Goal: Task Accomplishment & Management: Use online tool/utility

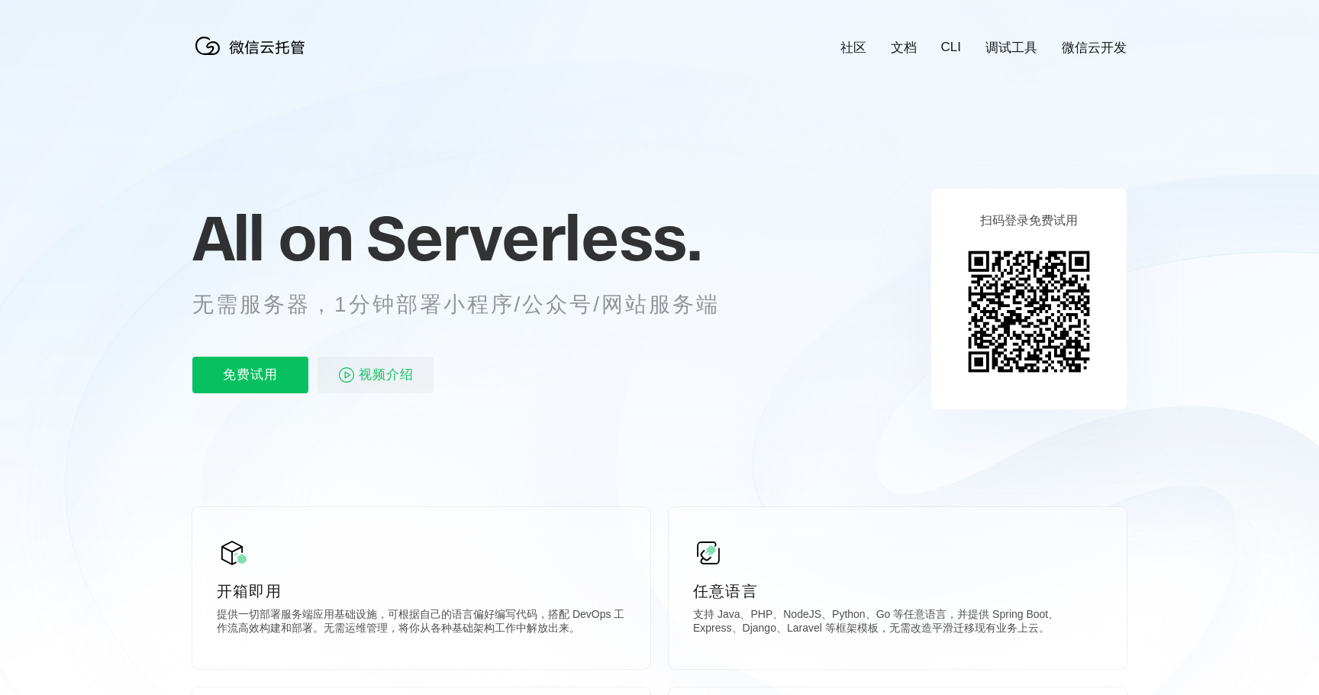
click at [689, 240] on span "Serverless." at bounding box center [533, 237] width 335 height 76
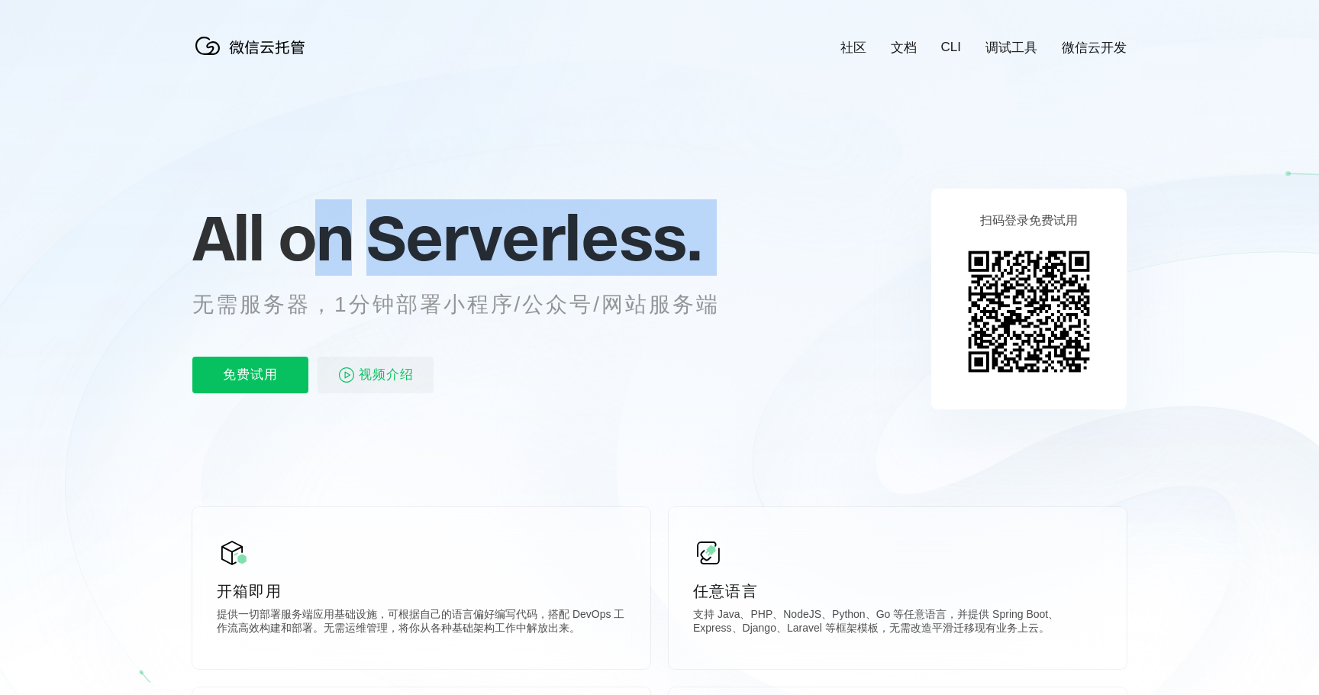
drag, startPoint x: 315, startPoint y: 231, endPoint x: 605, endPoint y: 297, distance: 297.6
click at [597, 292] on div "All on Serverless. 无需服务器，1分钟部署小程序/公众号/网站服务端 免费试用 视频介绍" at bounding box center [474, 298] width 565 height 221
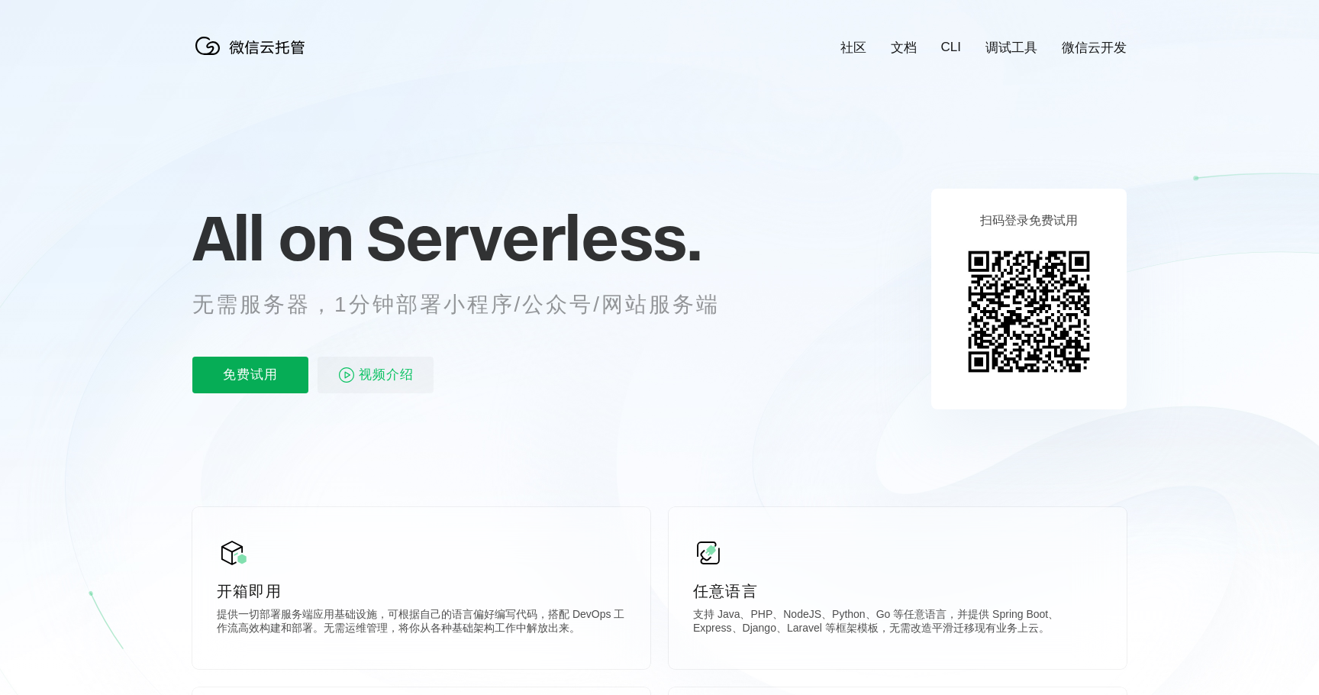
click at [266, 373] on p "免费试用" at bounding box center [250, 375] width 116 height 37
click at [599, 348] on div "All on Serverless. 无需服务器，1分钟部署小程序/公众号/网站服务端 免费试用 视频介绍" at bounding box center [474, 298] width 565 height 221
